Goal: Check status: Check status

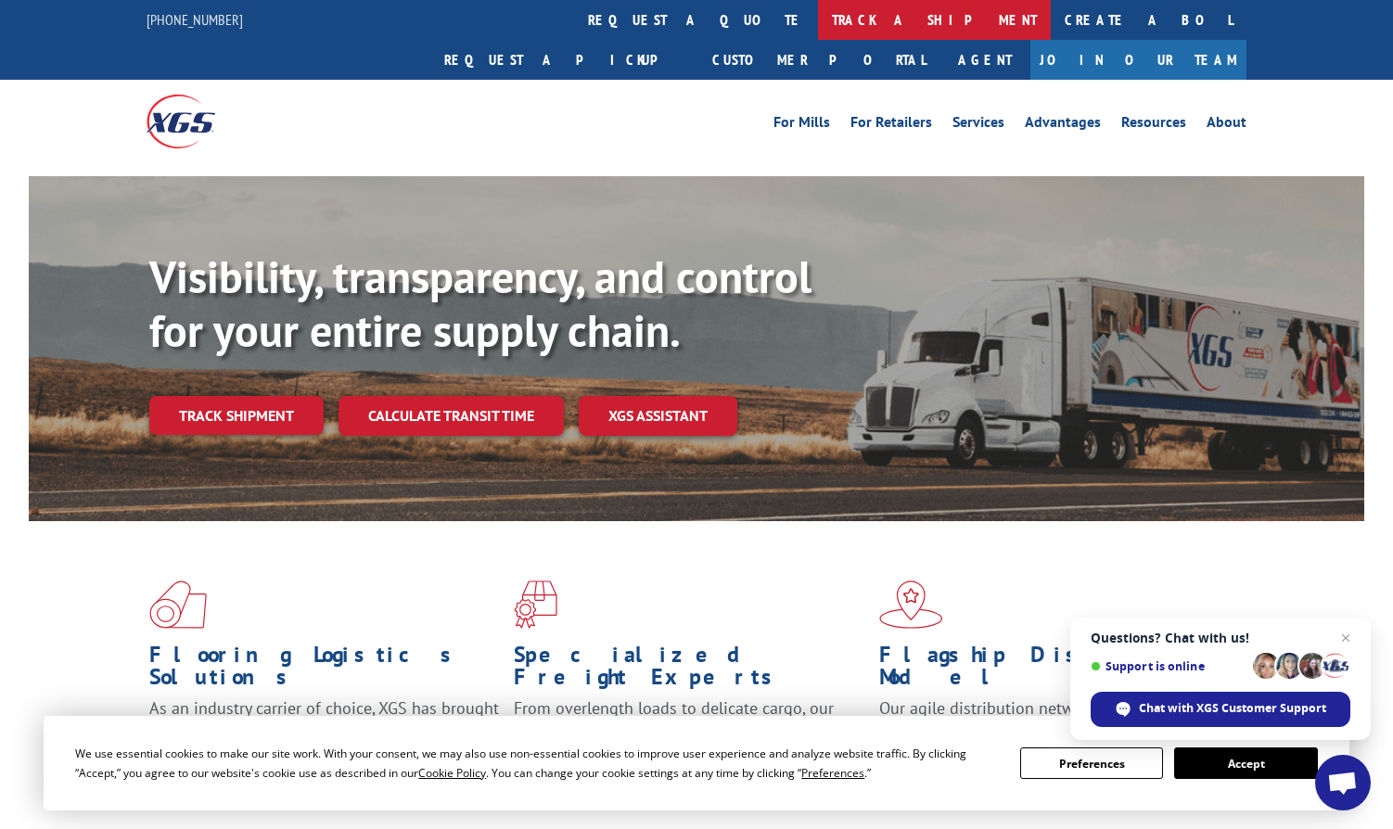
click at [818, 19] on link "track a shipment" at bounding box center [934, 20] width 233 height 40
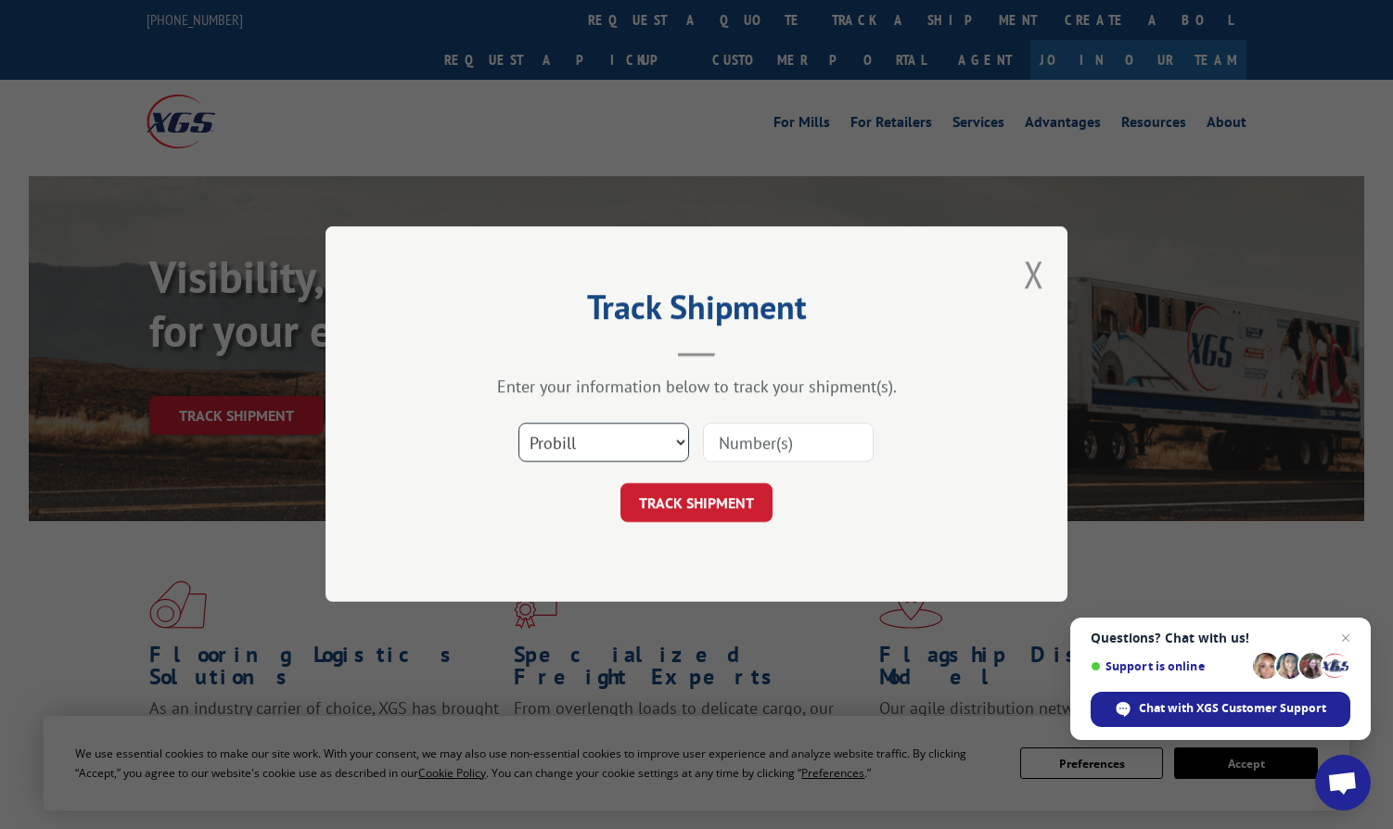
click at [640, 440] on select "Select category... Probill BOL PO" at bounding box center [604, 443] width 171 height 39
select select "po"
click at [519, 424] on select "Select category... Probill BOL PO" at bounding box center [604, 443] width 171 height 39
click at [779, 443] on input at bounding box center [788, 443] width 171 height 39
paste input "297836985"
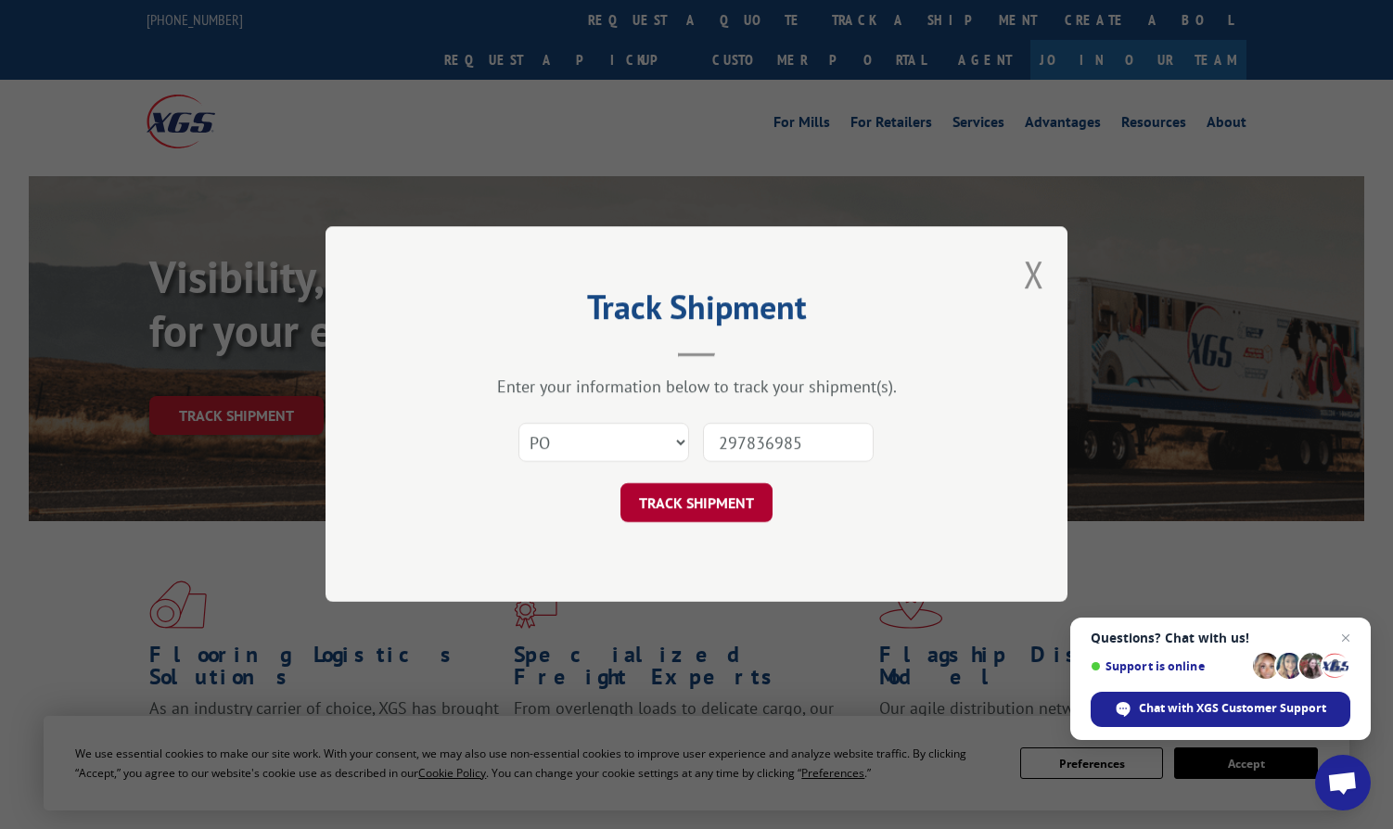
type input "297836985"
click at [686, 494] on button "TRACK SHIPMENT" at bounding box center [697, 503] width 152 height 39
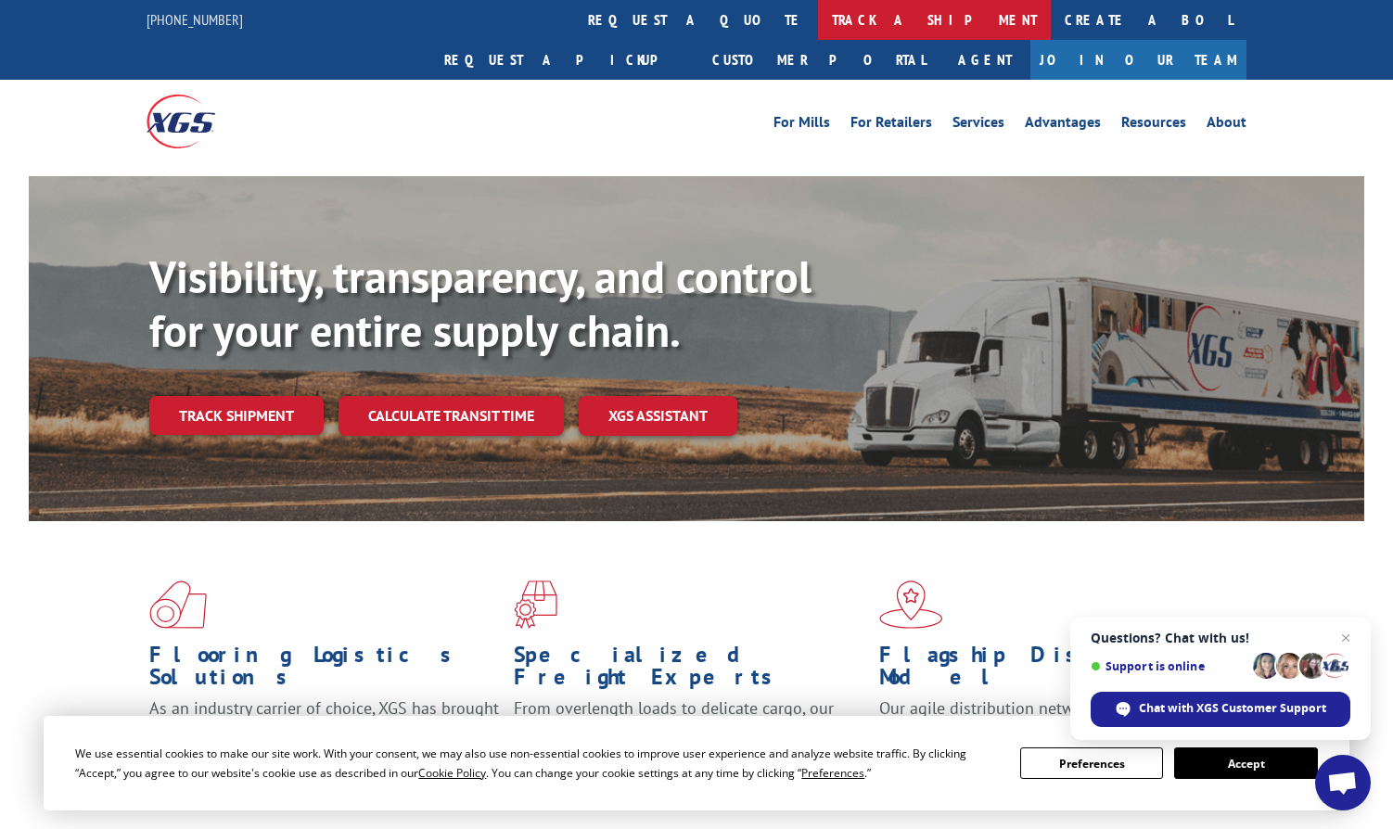
click at [818, 6] on link "track a shipment" at bounding box center [934, 20] width 233 height 40
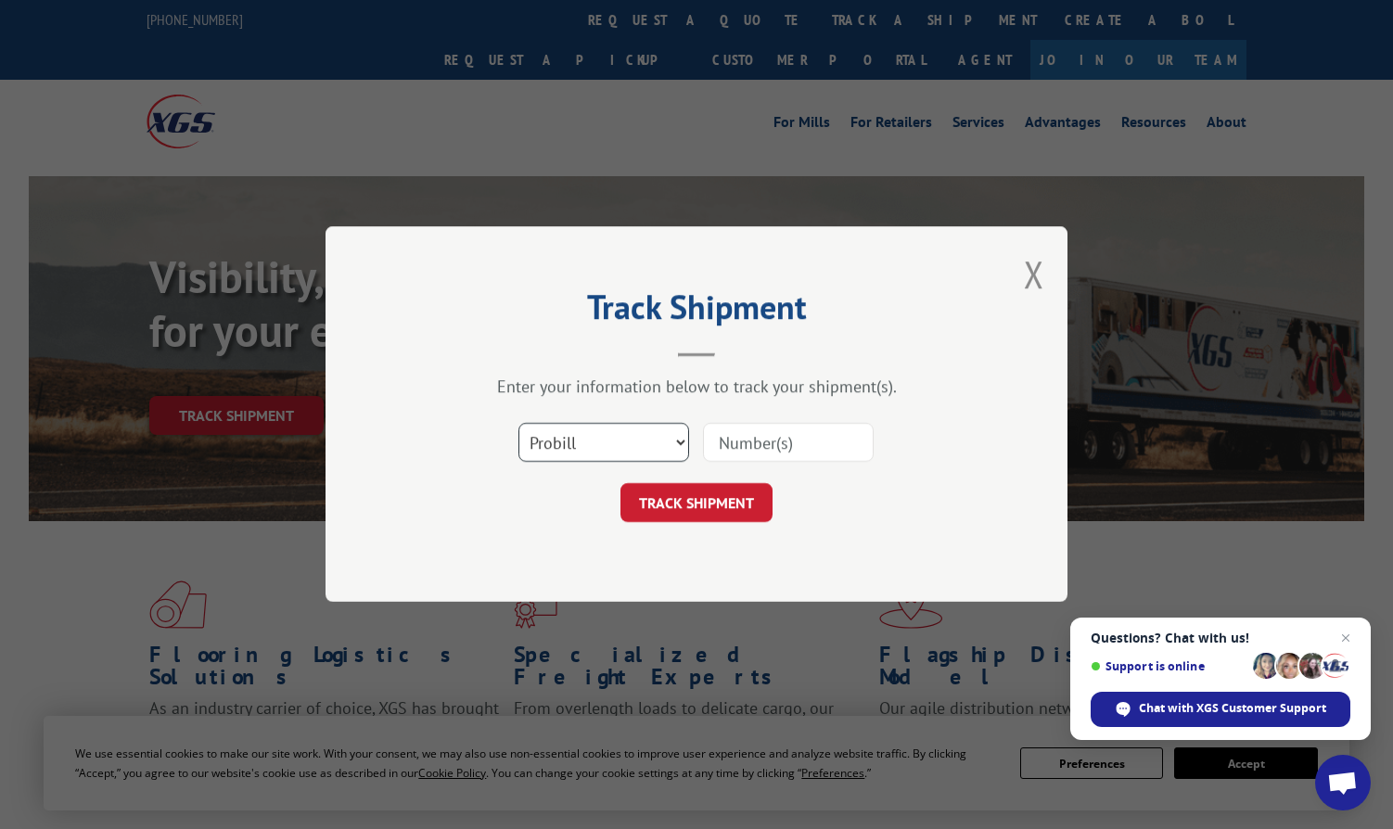
click at [587, 443] on select "Select category... Probill BOL PO" at bounding box center [604, 443] width 171 height 39
select select "po"
click at [519, 424] on select "Select category... Probill BOL PO" at bounding box center [604, 443] width 171 height 39
click at [738, 440] on input at bounding box center [788, 443] width 171 height 39
paste input "297883785"
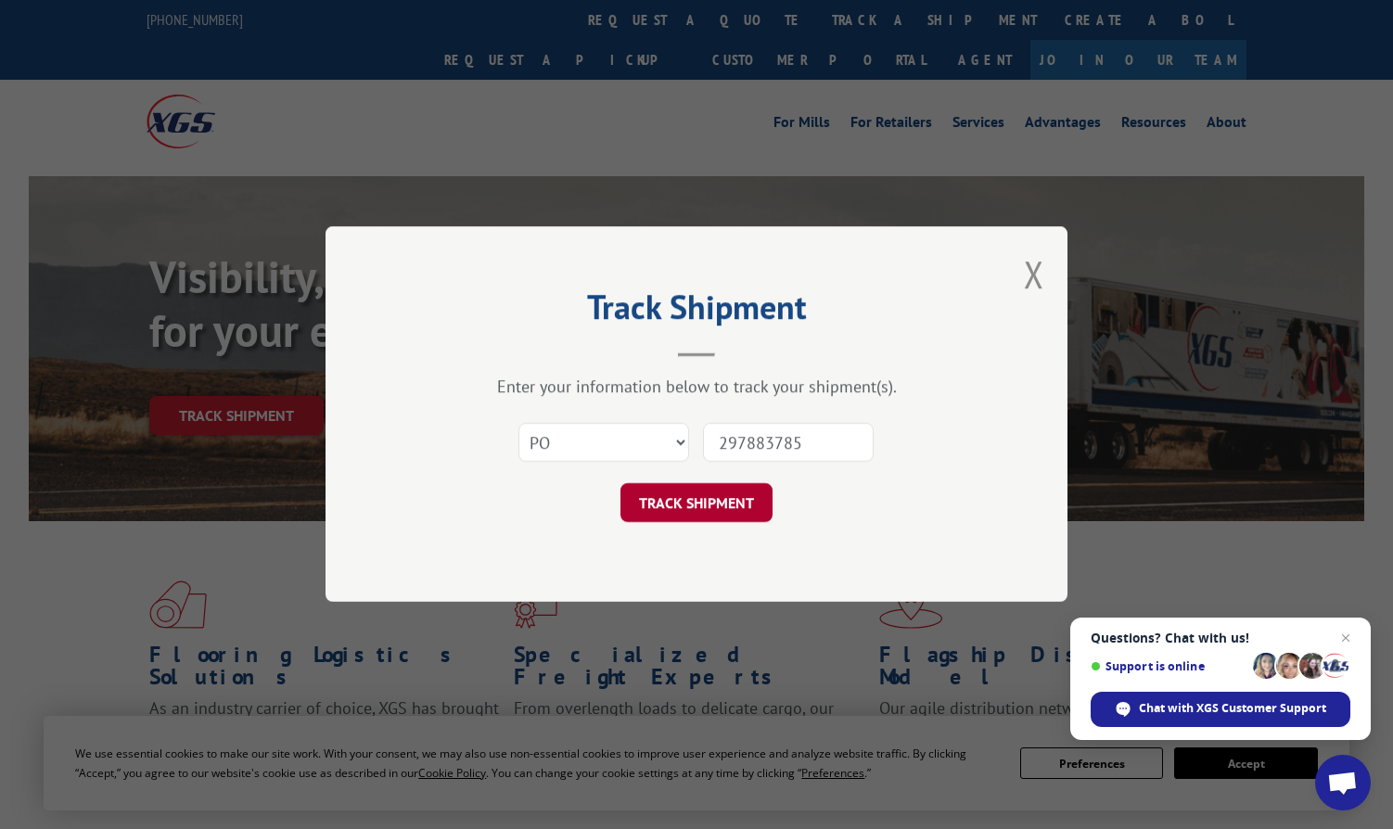
type input "297883785"
click at [682, 507] on button "TRACK SHIPMENT" at bounding box center [697, 503] width 152 height 39
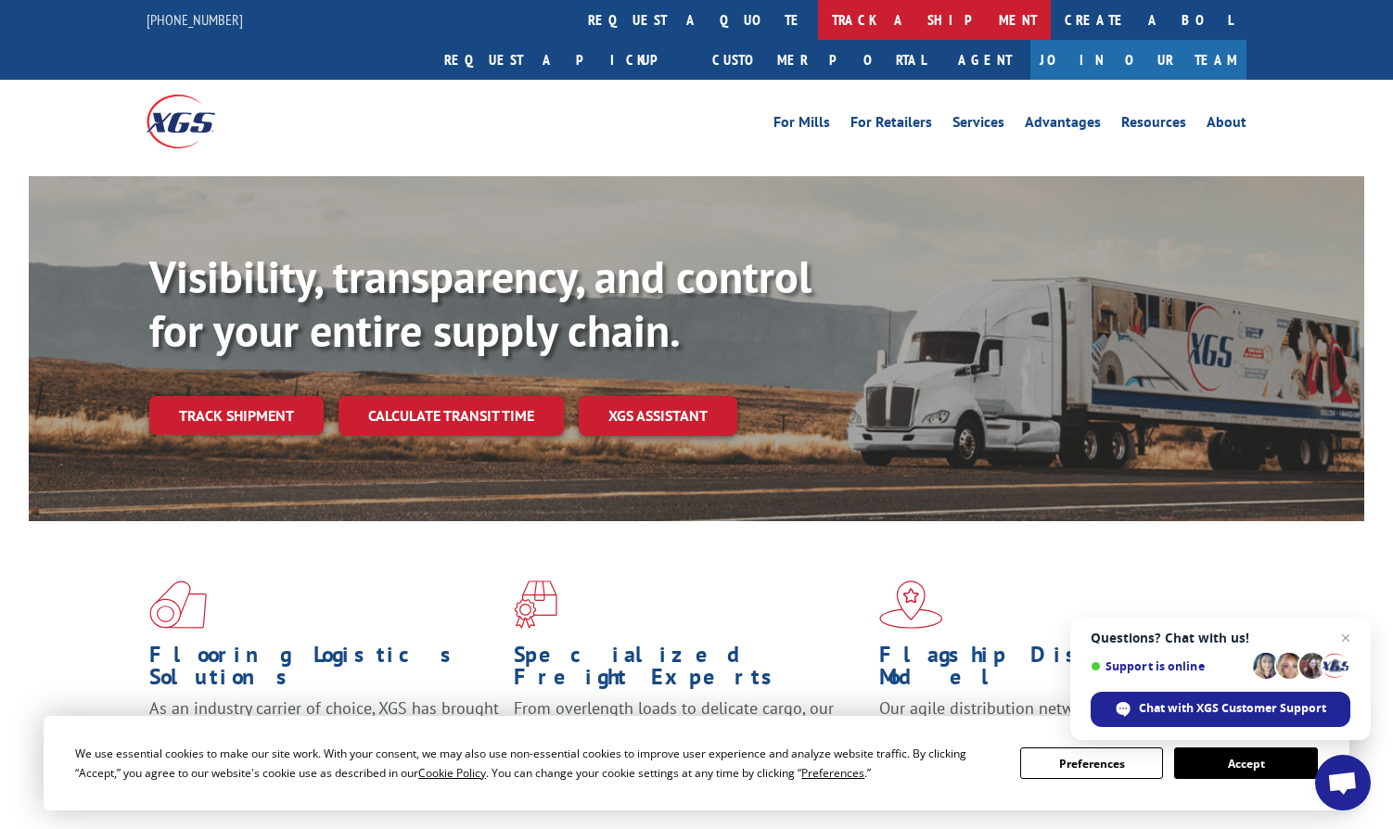
click at [818, 27] on link "track a shipment" at bounding box center [934, 20] width 233 height 40
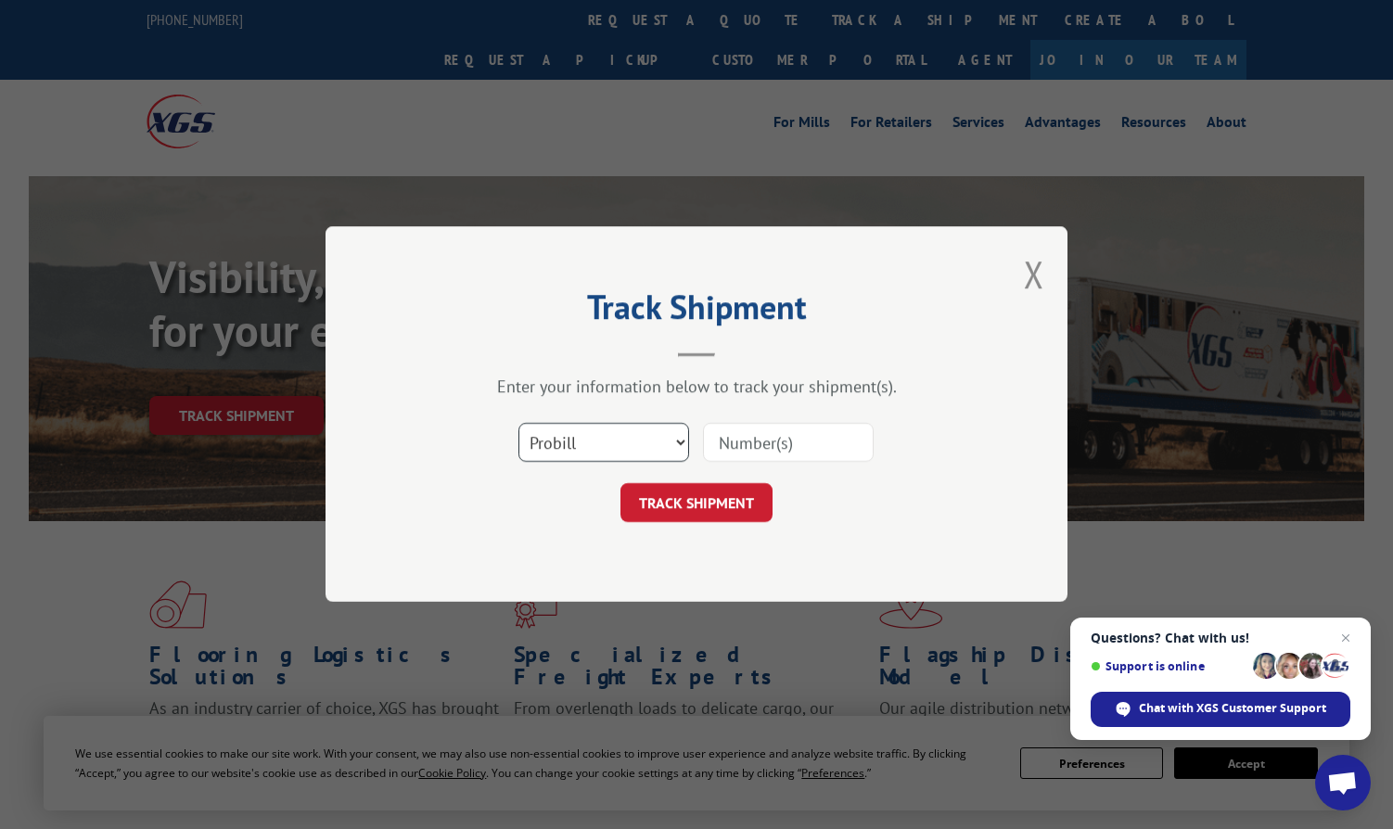
click at [651, 425] on select "Select category... Probill BOL PO" at bounding box center [604, 443] width 171 height 39
select select "po"
click at [519, 424] on select "Select category... Probill BOL PO" at bounding box center [604, 443] width 171 height 39
click at [755, 470] on div "Select category... Probill BOL PO" at bounding box center [696, 443] width 557 height 61
click at [758, 453] on input at bounding box center [788, 443] width 171 height 39
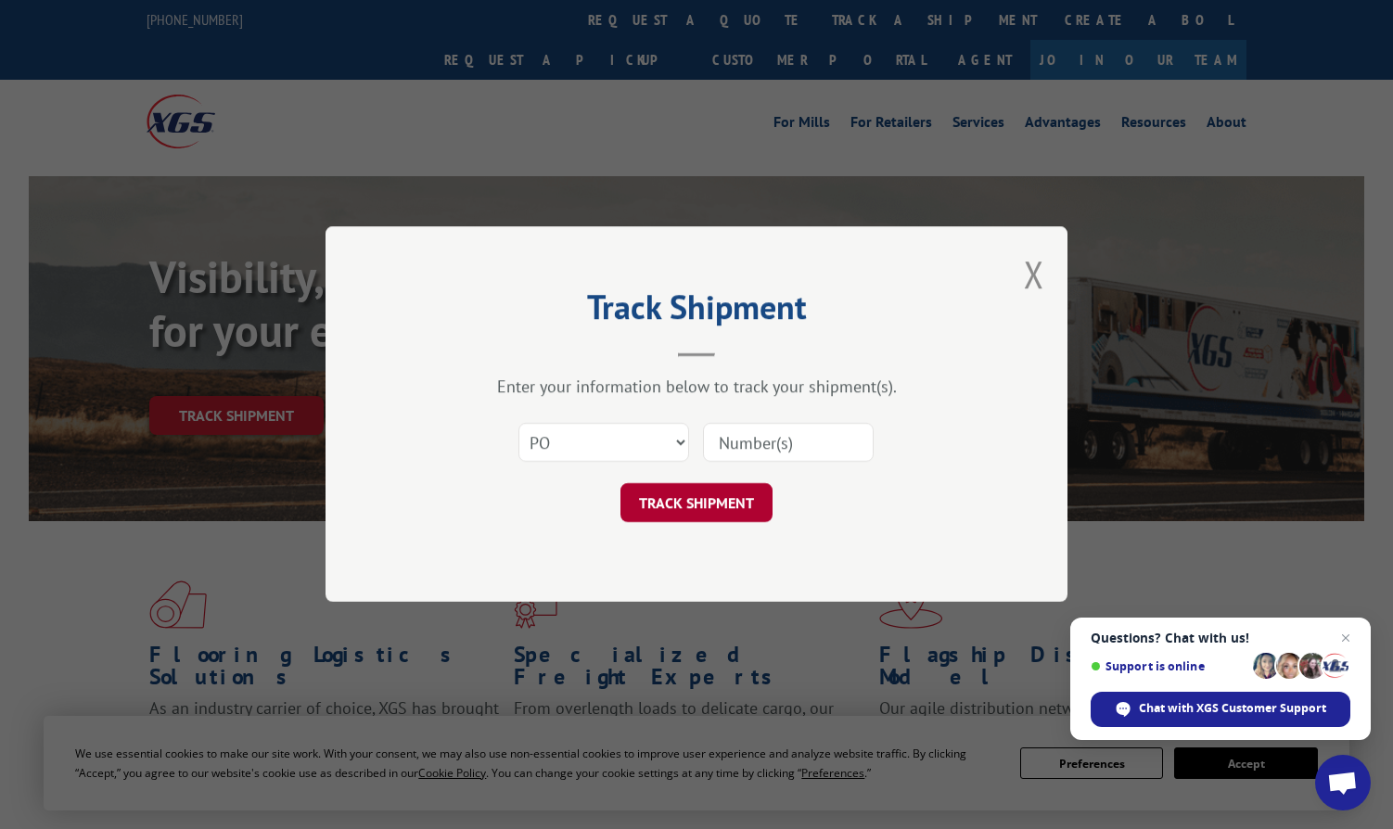
paste input "297951284"
type input "297951284"
click at [699, 510] on button "TRACK SHIPMENT" at bounding box center [697, 503] width 152 height 39
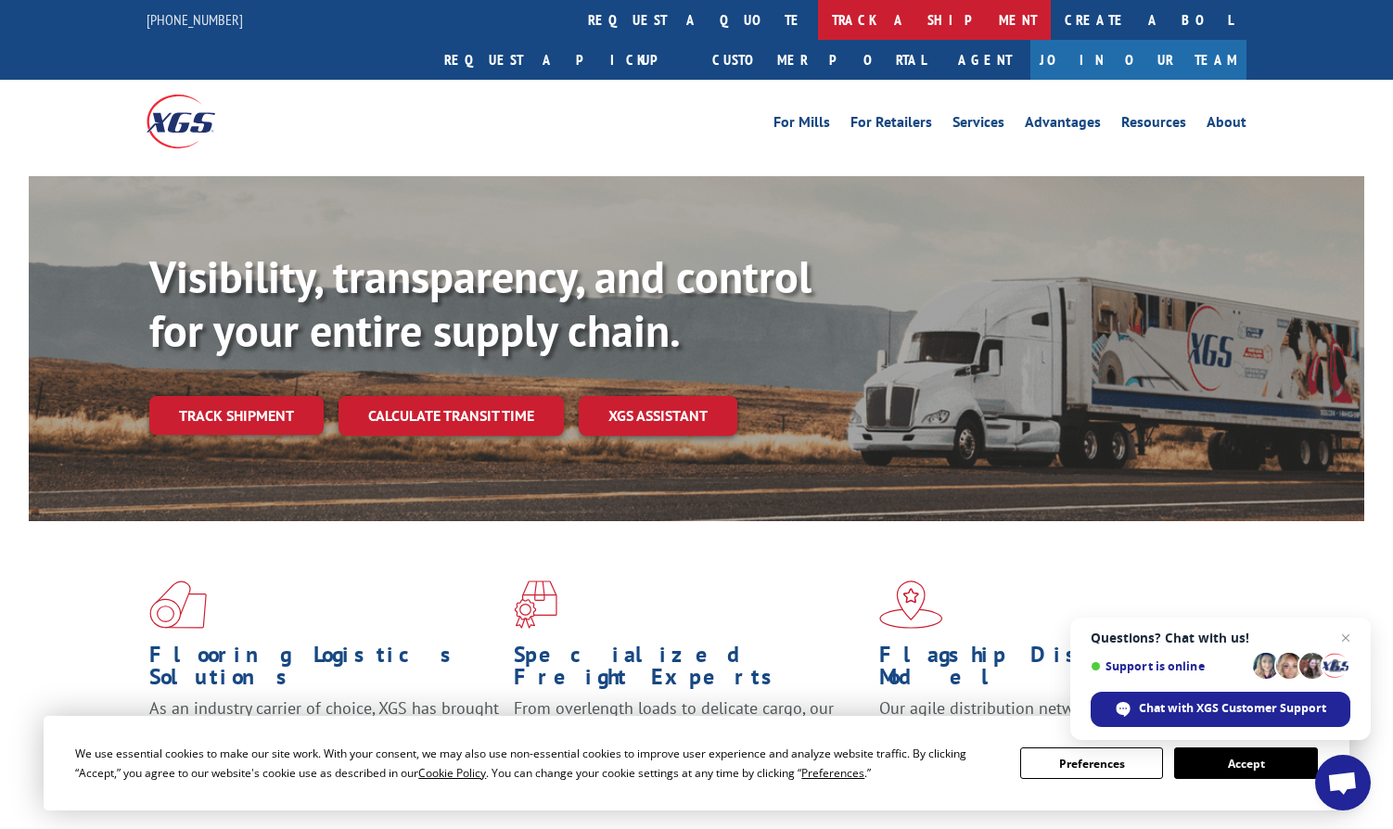
click at [818, 19] on link "track a shipment" at bounding box center [934, 20] width 233 height 40
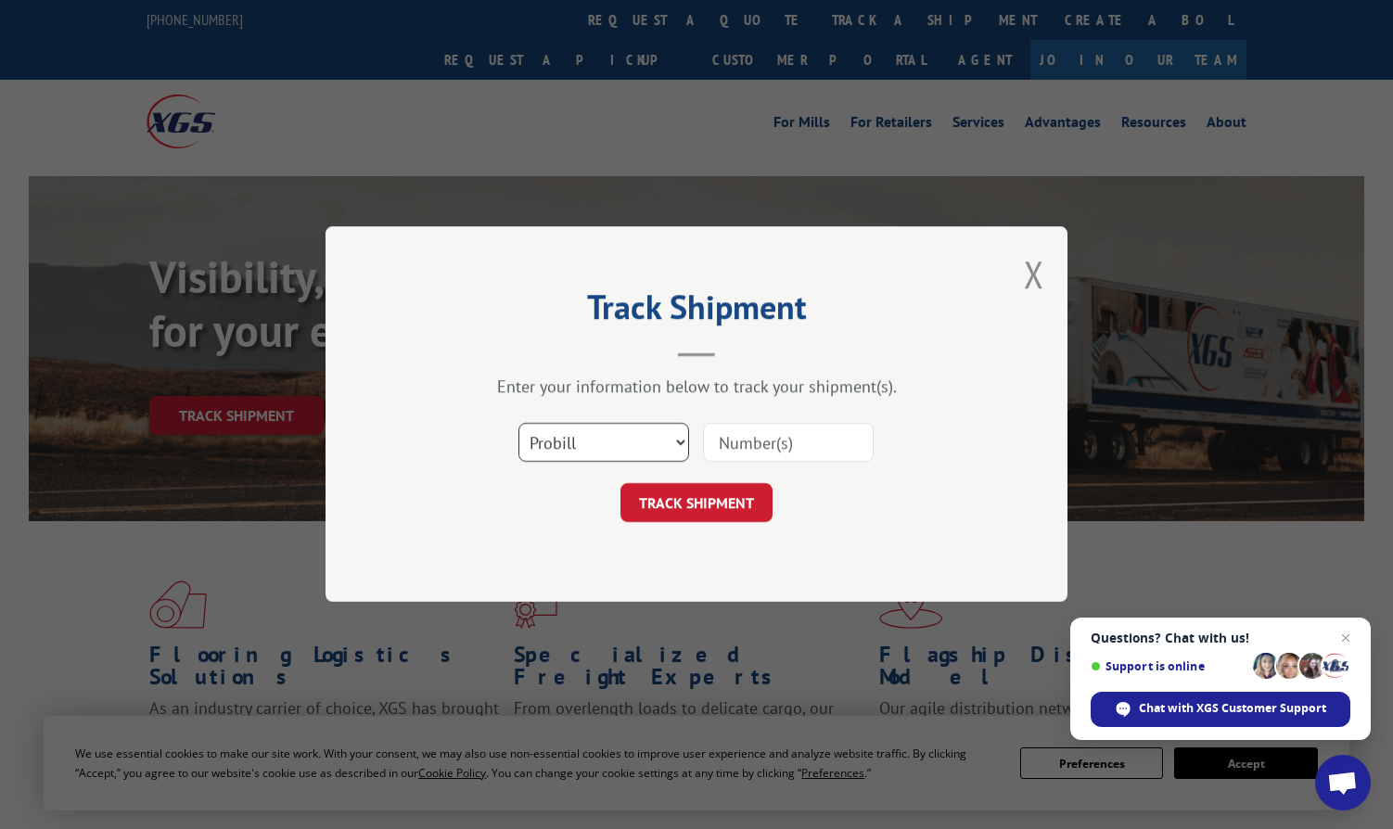
drag, startPoint x: 624, startPoint y: 430, endPoint x: 623, endPoint y: 460, distance: 29.7
click at [624, 430] on select "Select category... Probill BOL PO" at bounding box center [604, 443] width 171 height 39
select select "po"
click at [519, 424] on select "Select category... Probill BOL PO" at bounding box center [604, 443] width 171 height 39
click at [717, 448] on input at bounding box center [788, 443] width 171 height 39
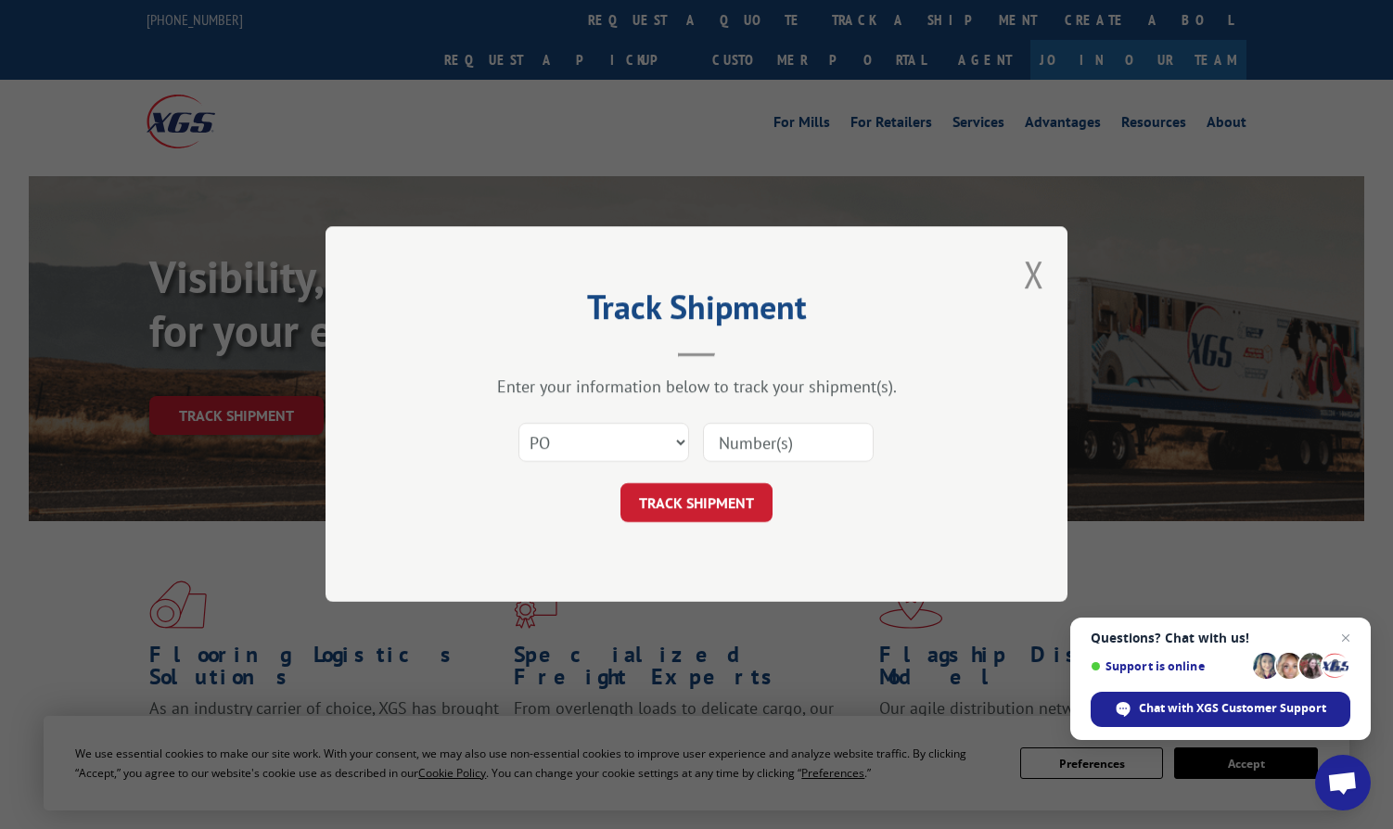
paste input "297841046"
type input "297841046"
click at [702, 507] on button "TRACK SHIPMENT" at bounding box center [697, 503] width 152 height 39
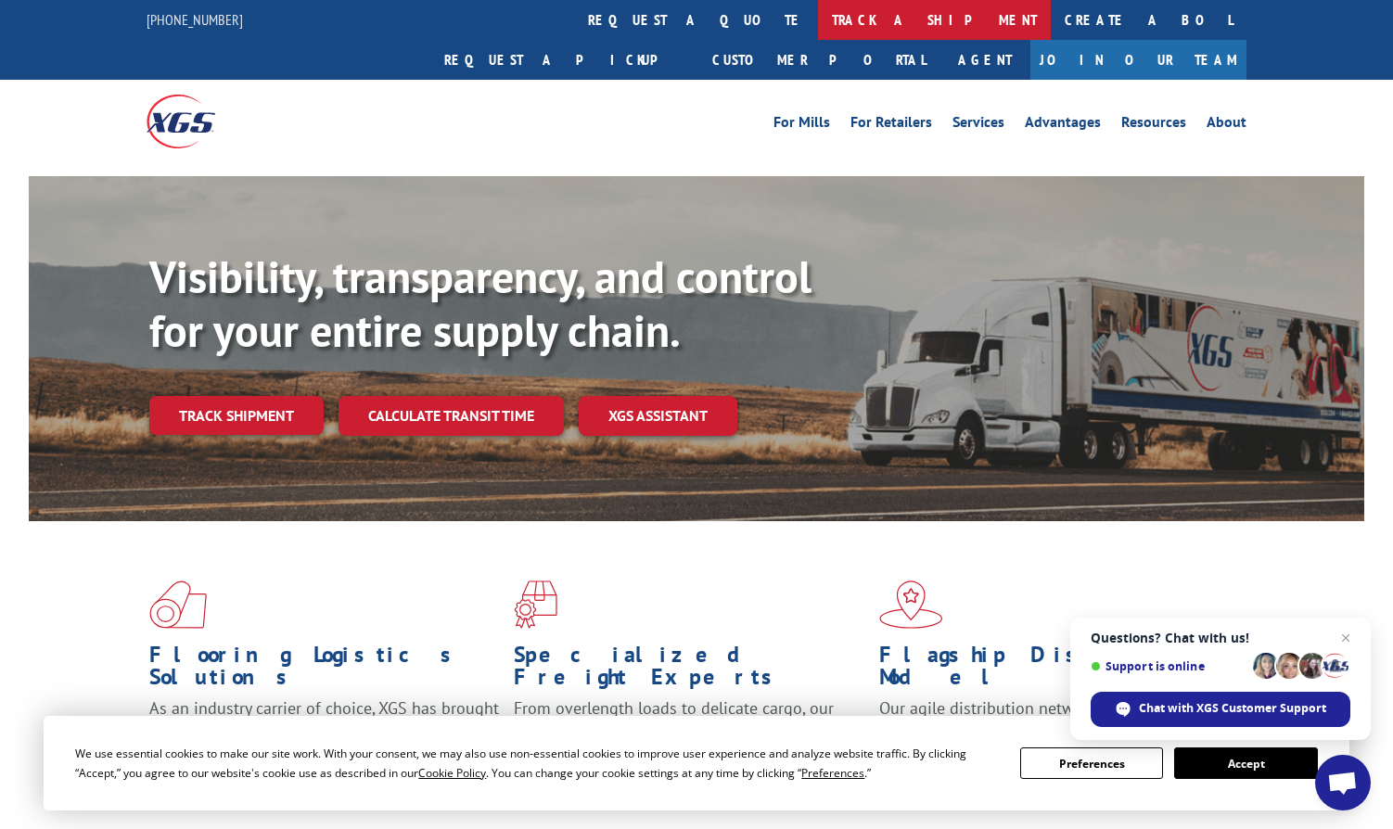
click at [818, 33] on link "track a shipment" at bounding box center [934, 20] width 233 height 40
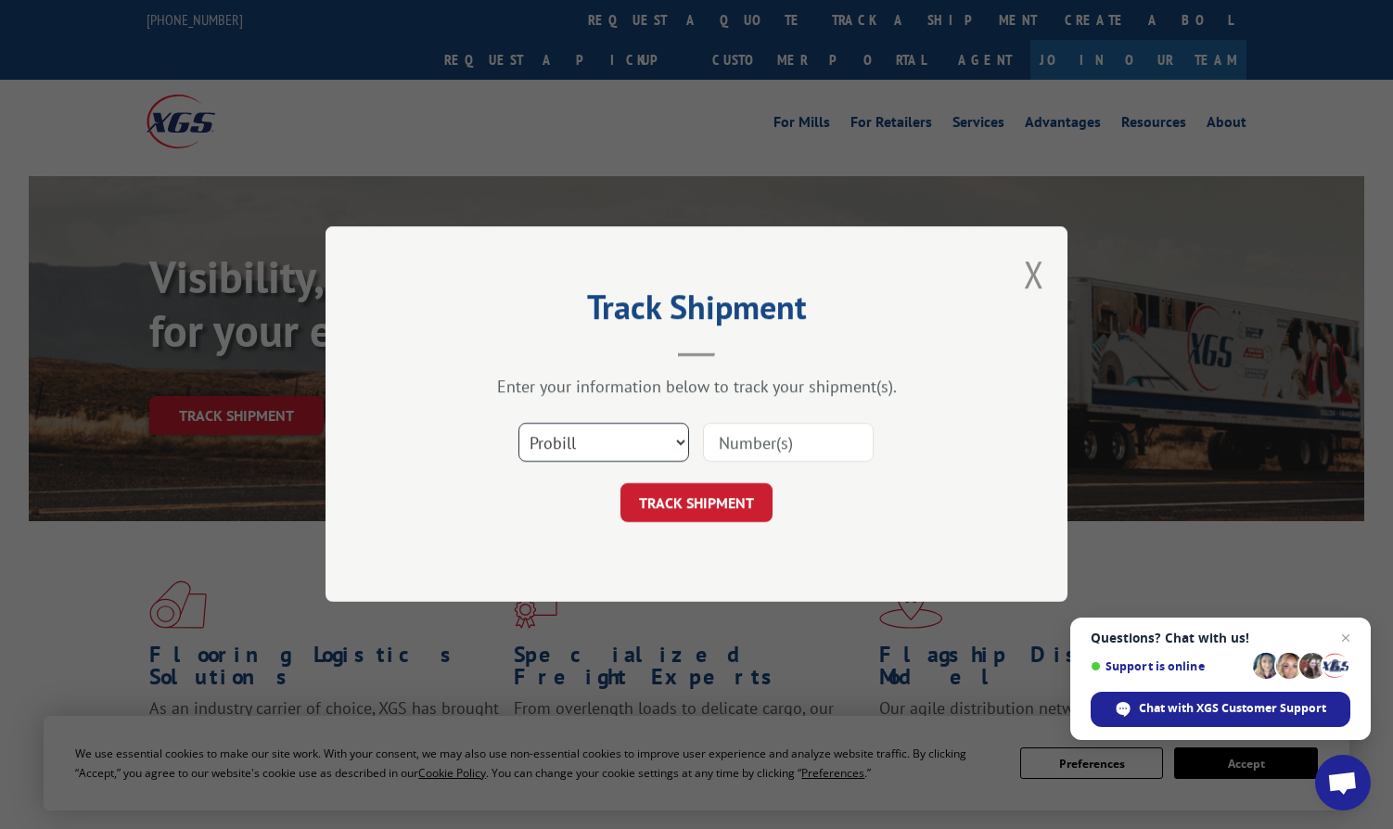
click at [627, 456] on select "Select category... Probill BOL PO" at bounding box center [604, 443] width 171 height 39
select select "po"
click at [519, 424] on select "Select category... Probill BOL PO" at bounding box center [604, 443] width 171 height 39
click at [777, 425] on input at bounding box center [788, 443] width 171 height 39
paste input "297866634"
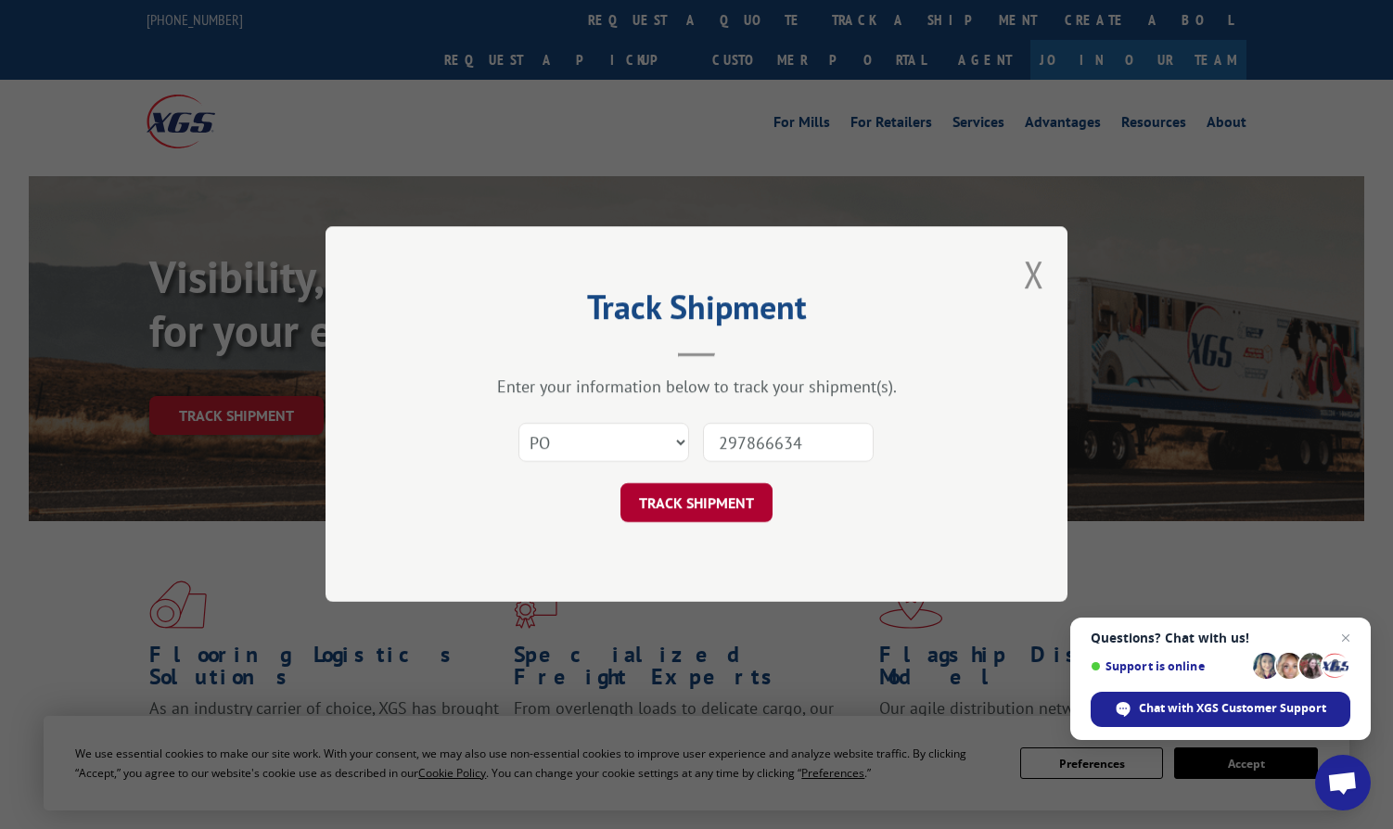
type input "297866634"
click at [689, 502] on button "TRACK SHIPMENT" at bounding box center [697, 503] width 152 height 39
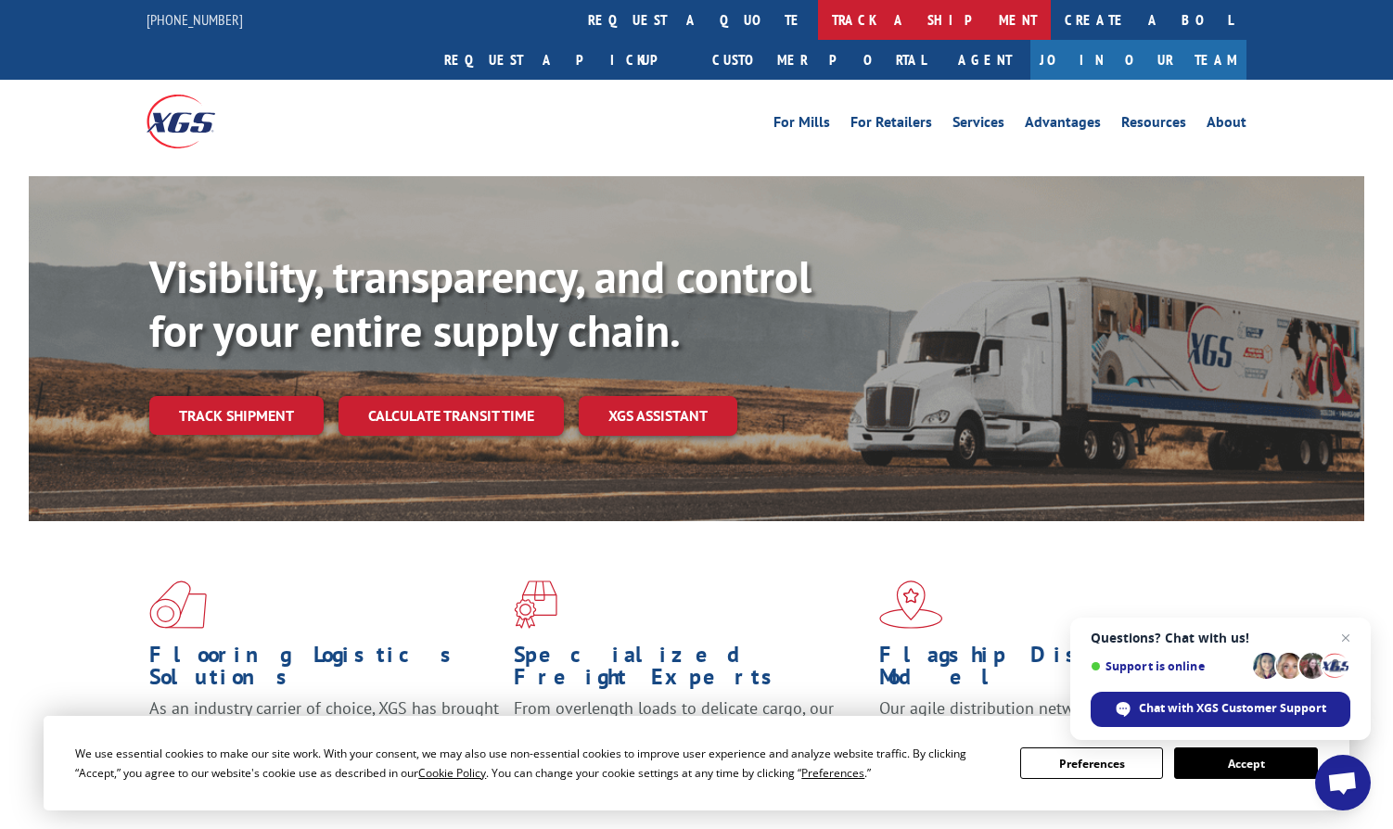
click at [818, 11] on link "track a shipment" at bounding box center [934, 20] width 233 height 40
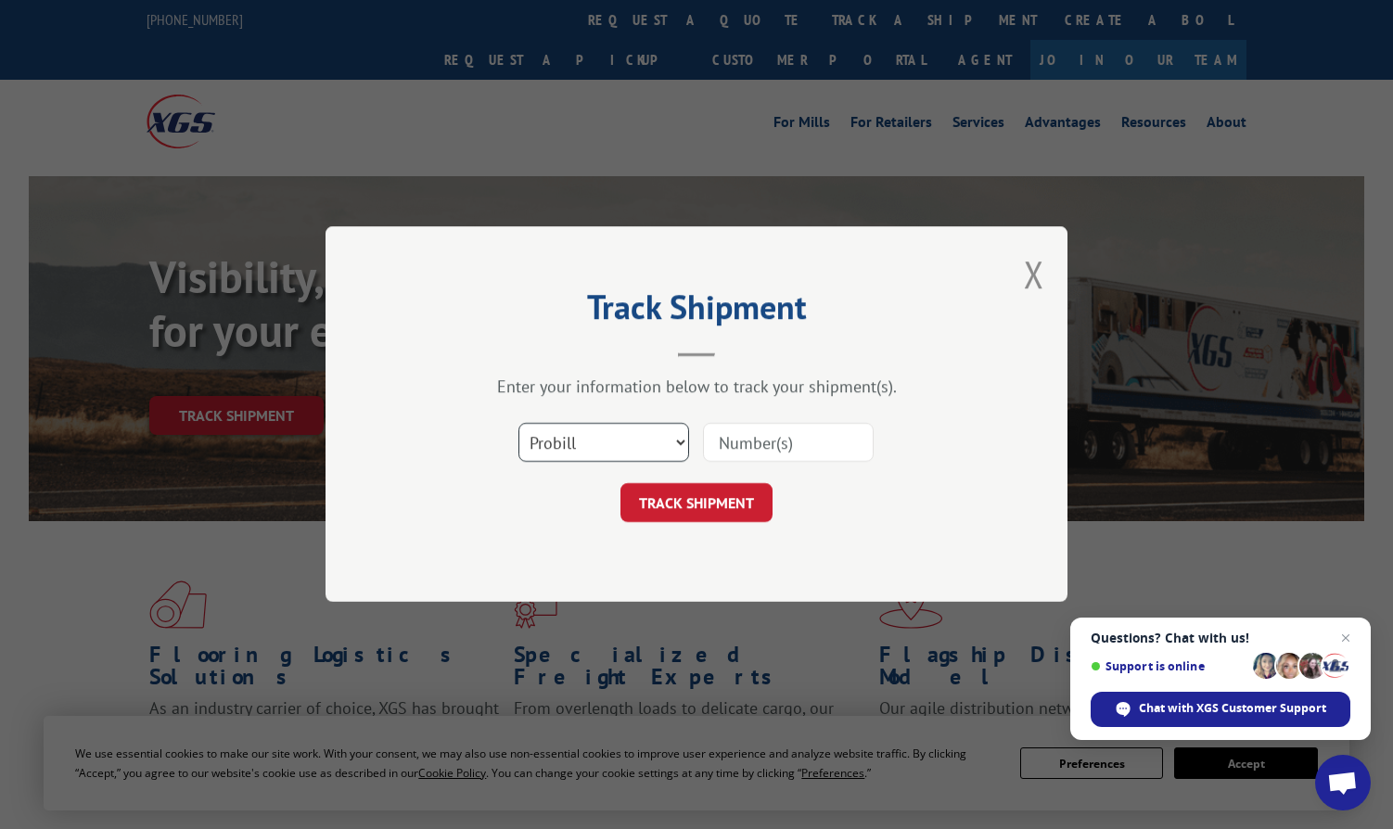
click at [611, 436] on select "Select category... Probill BOL PO" at bounding box center [604, 443] width 171 height 39
select select "po"
click at [519, 424] on select "Select category... Probill BOL PO" at bounding box center [604, 443] width 171 height 39
click at [748, 444] on input at bounding box center [788, 443] width 171 height 39
paste input "297944590"
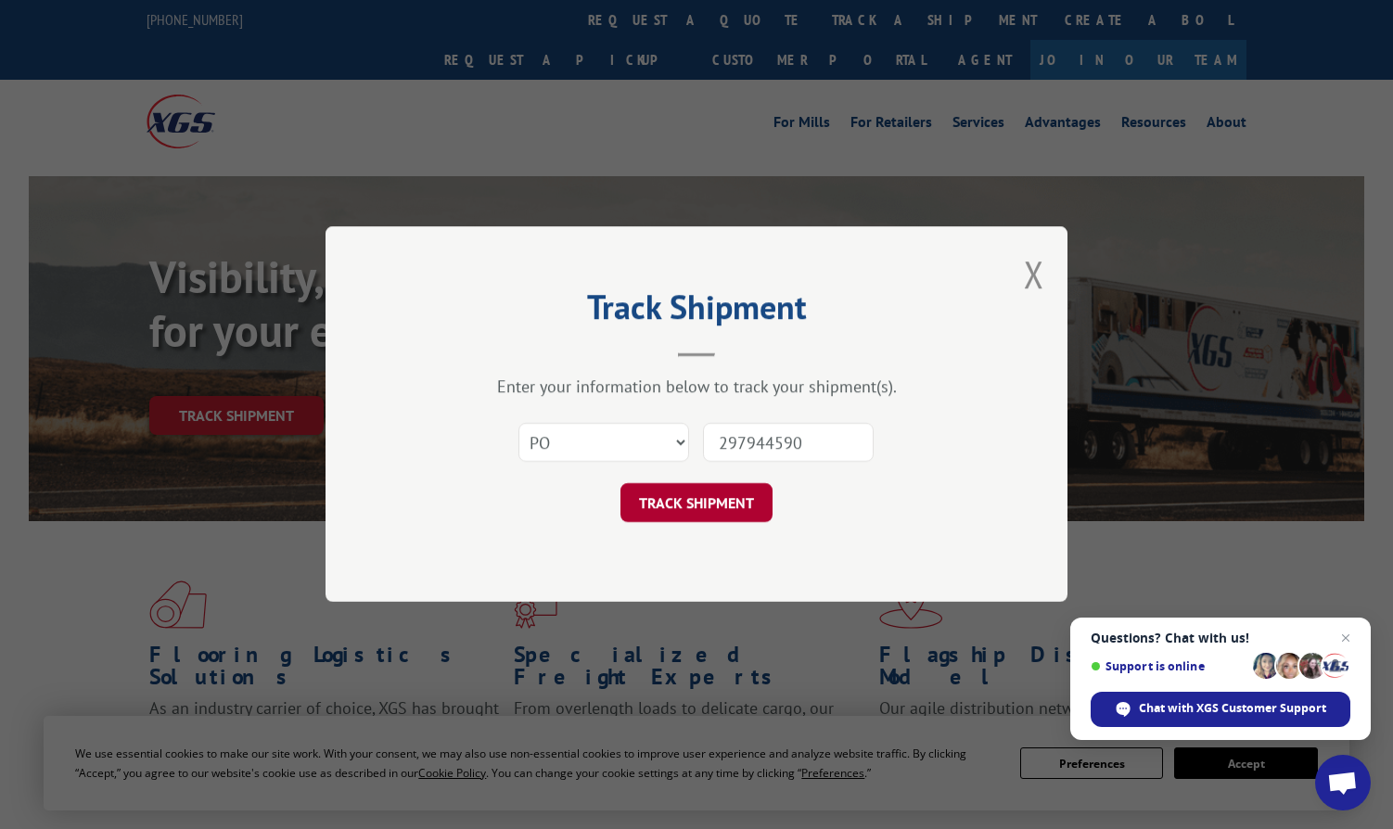
type input "297944590"
click at [699, 497] on button "TRACK SHIPMENT" at bounding box center [697, 503] width 152 height 39
